Goal: Check status: Check status

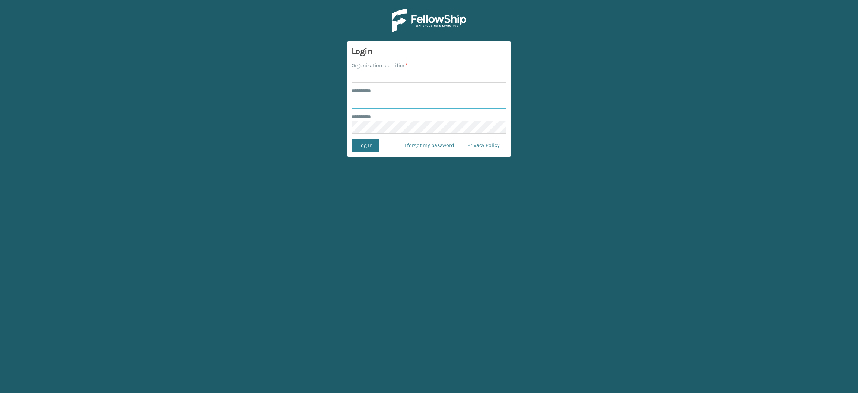
type input "**********"
click at [367, 74] on input "Organization Identifier *" at bounding box center [429, 75] width 155 height 13
type input "SuperAdminOrganization"
click at [358, 148] on button "Log In" at bounding box center [366, 145] width 28 height 13
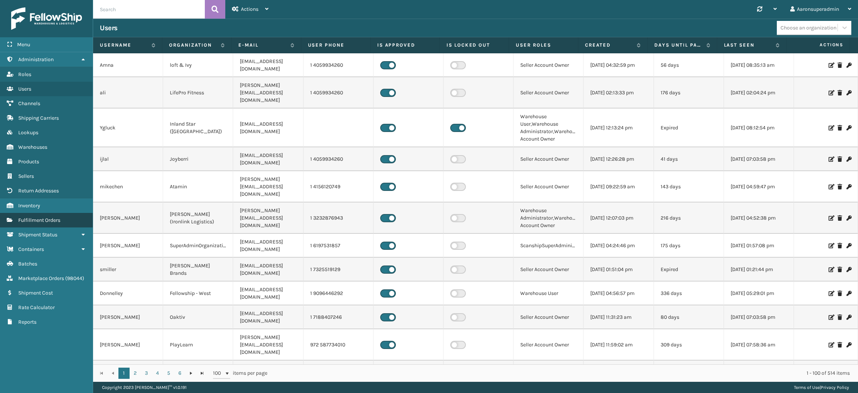
click at [58, 218] on link "Fulfillment Orders" at bounding box center [46, 220] width 93 height 15
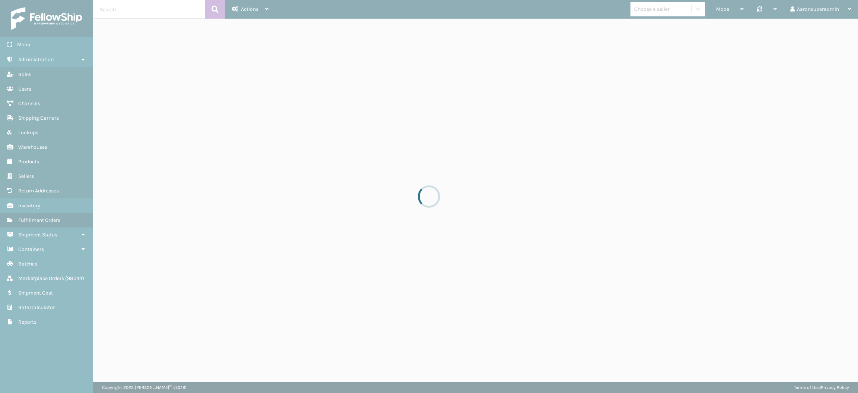
click at [129, 11] on input "text" at bounding box center [149, 9] width 112 height 19
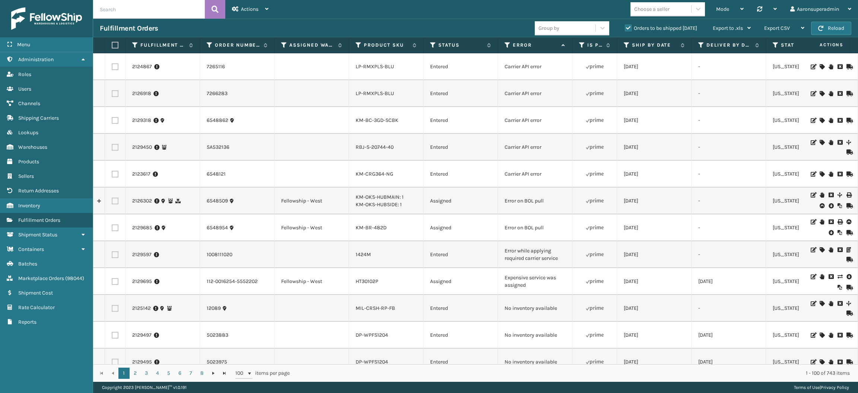
click at [130, 11] on input "text" at bounding box center [149, 9] width 112 height 19
paste input "2125306"
type input "2125306"
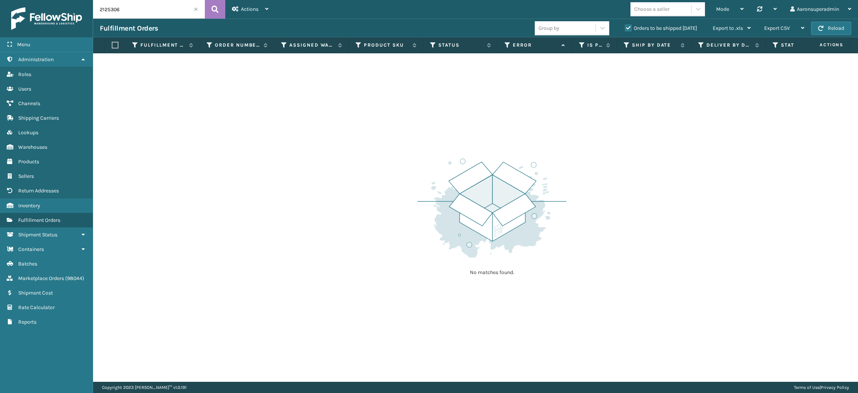
click at [632, 28] on label "Orders to be shipped [DATE]" at bounding box center [661, 28] width 72 height 6
click at [626, 28] on input "Orders to be shipped [DATE]" at bounding box center [625, 26] width 0 height 5
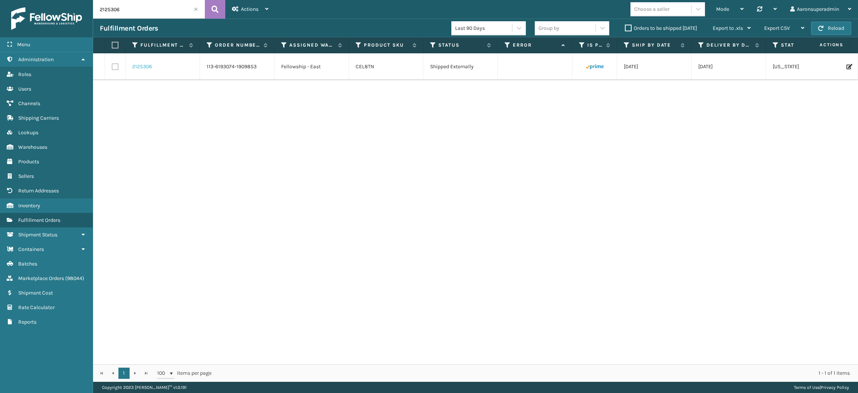
click at [145, 68] on link "2125306" at bounding box center [142, 66] width 20 height 7
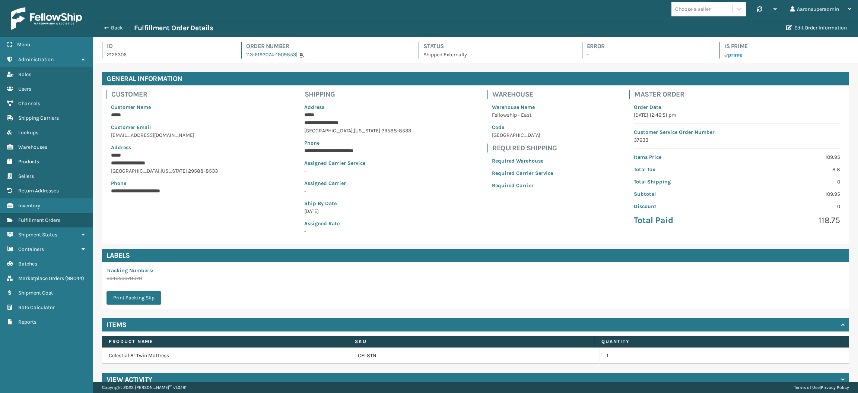
scroll to position [13, 0]
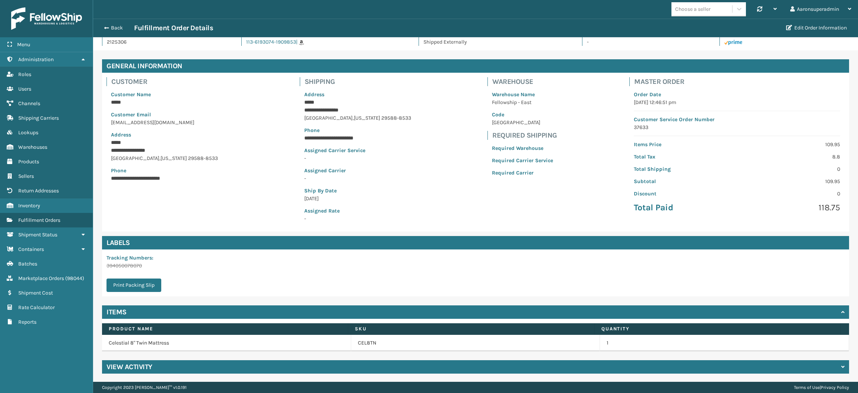
click at [129, 370] on h4 "View Activity" at bounding box center [130, 366] width 46 height 9
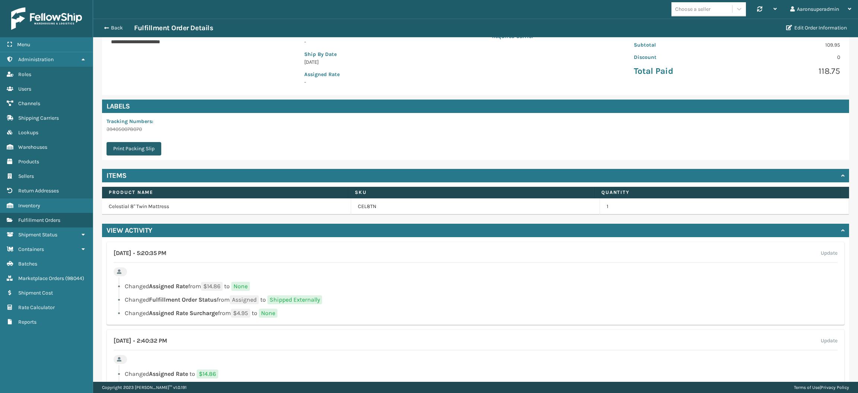
scroll to position [147, 0]
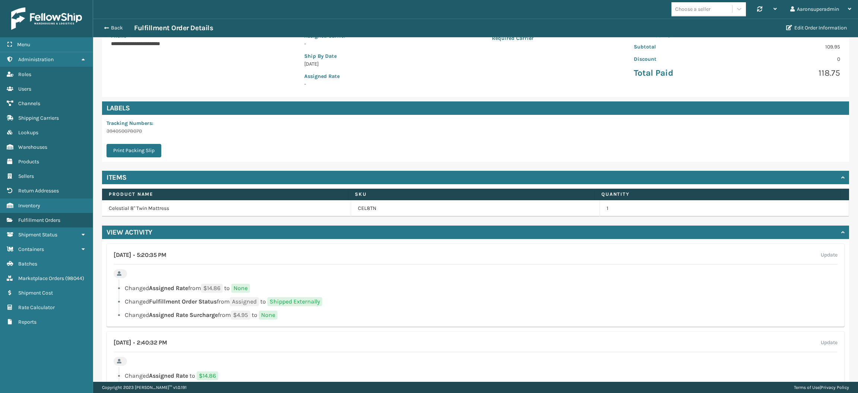
click at [124, 131] on p "394050078070" at bounding box center [136, 131] width 59 height 8
click at [132, 131] on p "394050078070" at bounding box center [136, 131] width 59 height 8
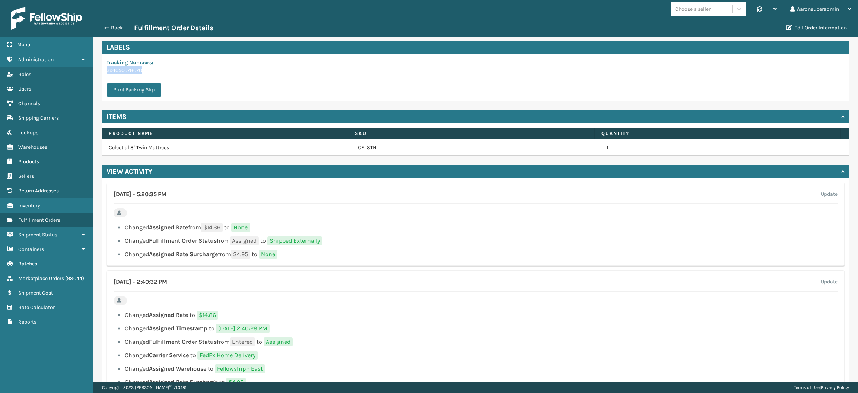
scroll to position [237, 0]
